Goal: Information Seeking & Learning: Understand process/instructions

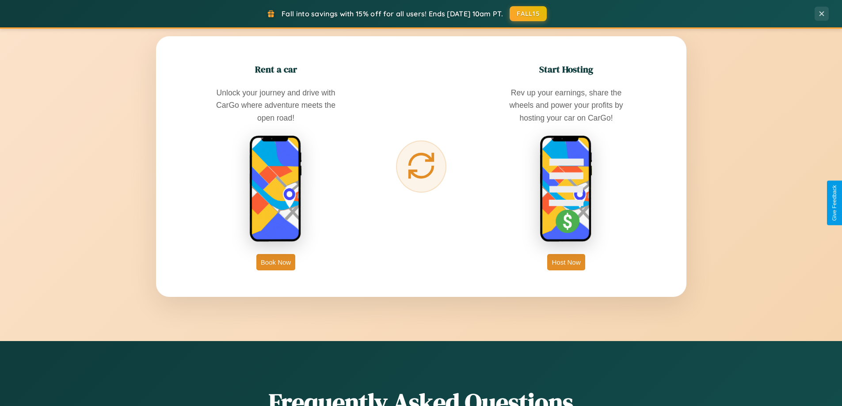
scroll to position [1702, 0]
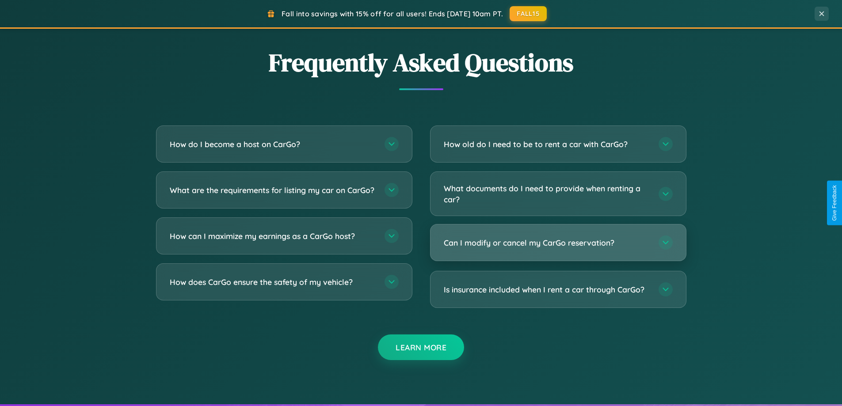
click at [558, 243] on h3 "Can I modify or cancel my CarGo reservation?" at bounding box center [547, 242] width 206 height 11
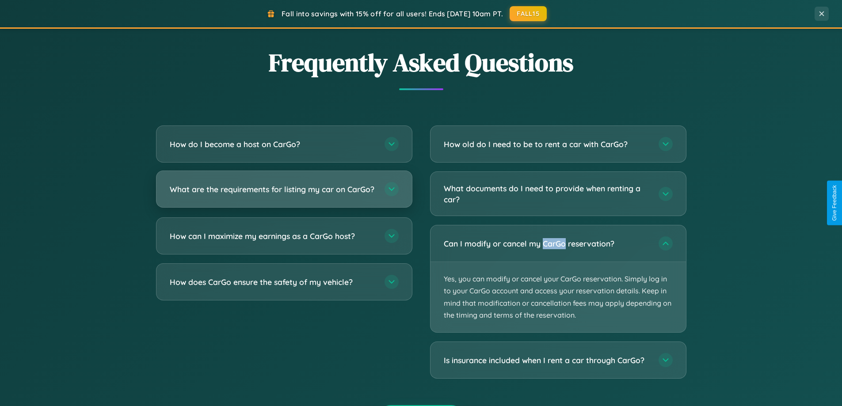
click at [284, 193] on h3 "What are the requirements for listing my car on CarGo?" at bounding box center [273, 189] width 206 height 11
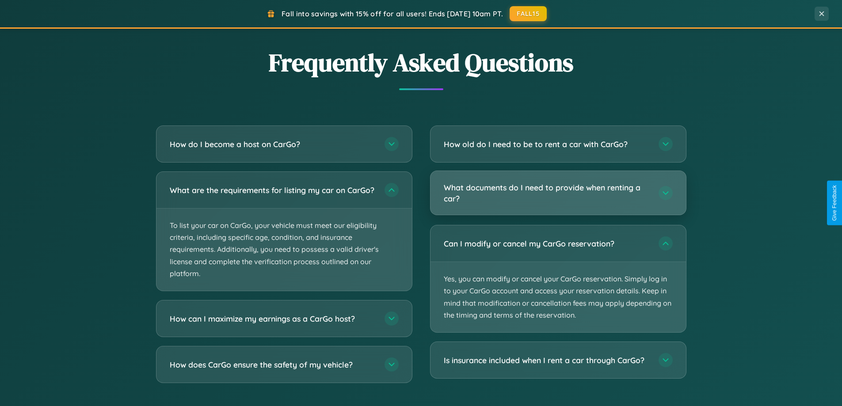
click at [558, 193] on h3 "What documents do I need to provide when renting a car?" at bounding box center [547, 193] width 206 height 22
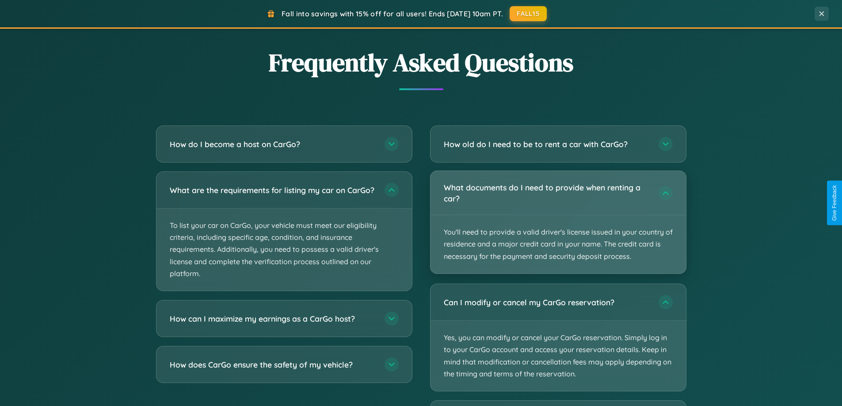
scroll to position [1421, 0]
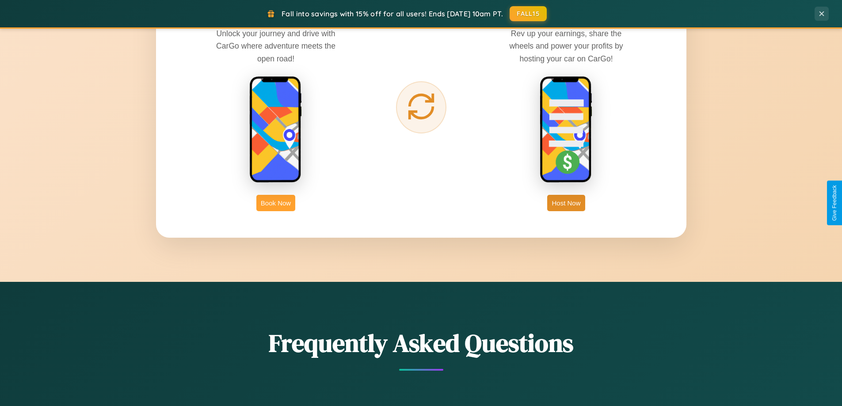
click at [276, 203] on button "Book Now" at bounding box center [276, 203] width 39 height 16
